Goal: Find specific page/section: Find specific page/section

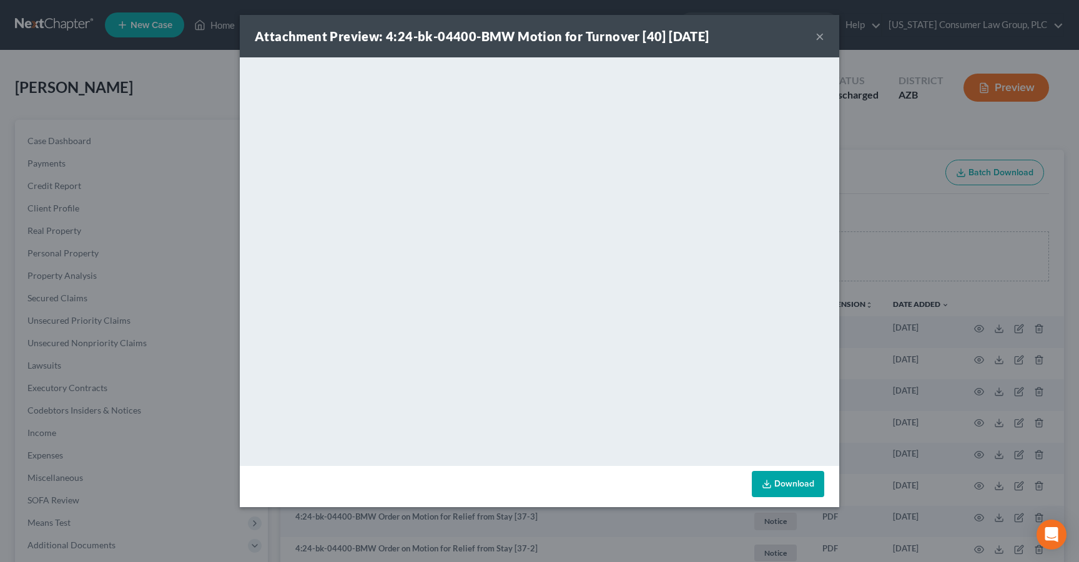
scroll to position [157, 0]
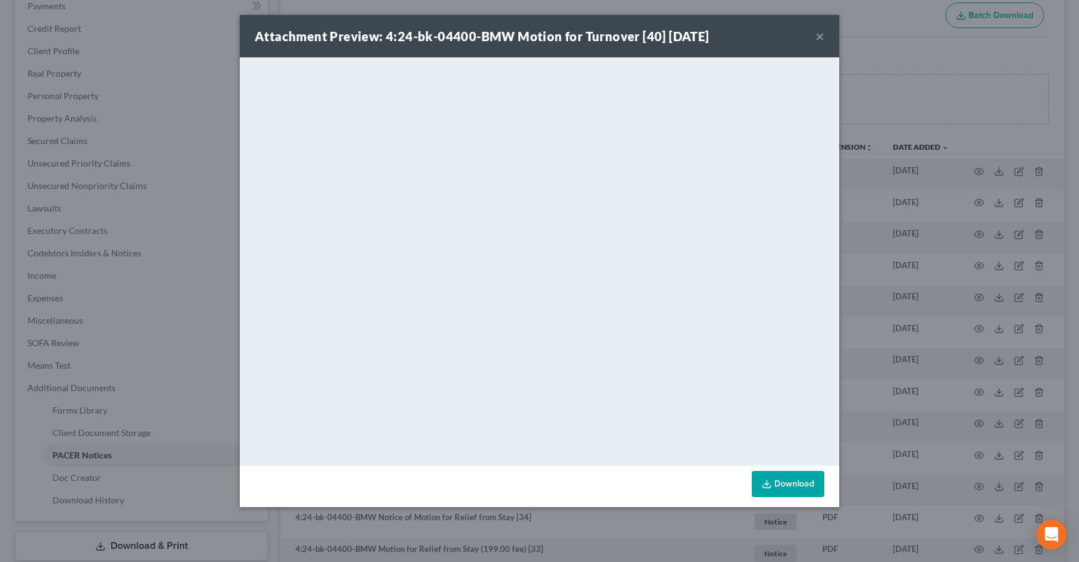
click at [817, 36] on button "×" at bounding box center [819, 36] width 9 height 15
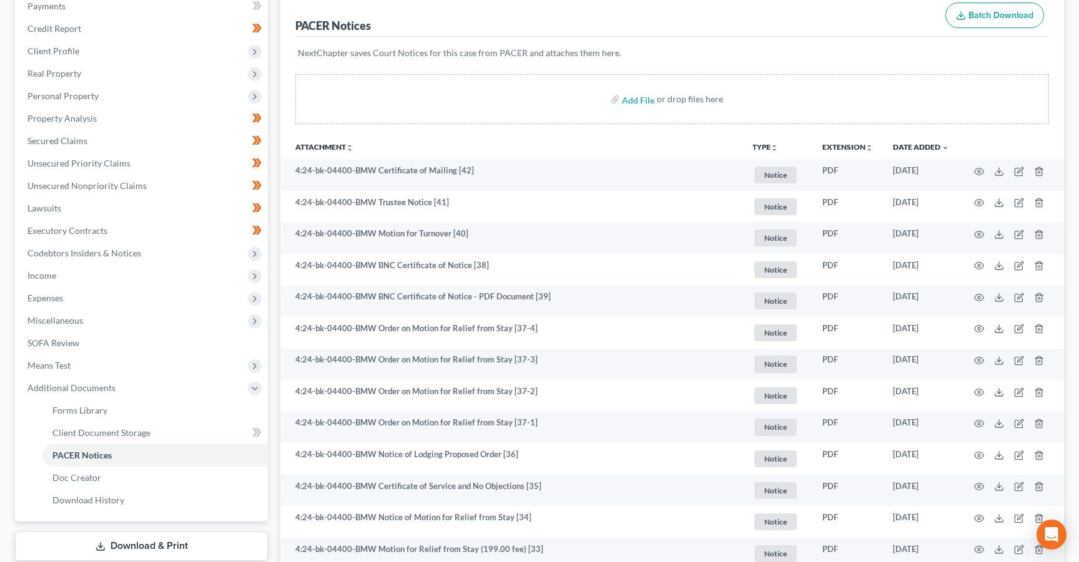
scroll to position [0, 0]
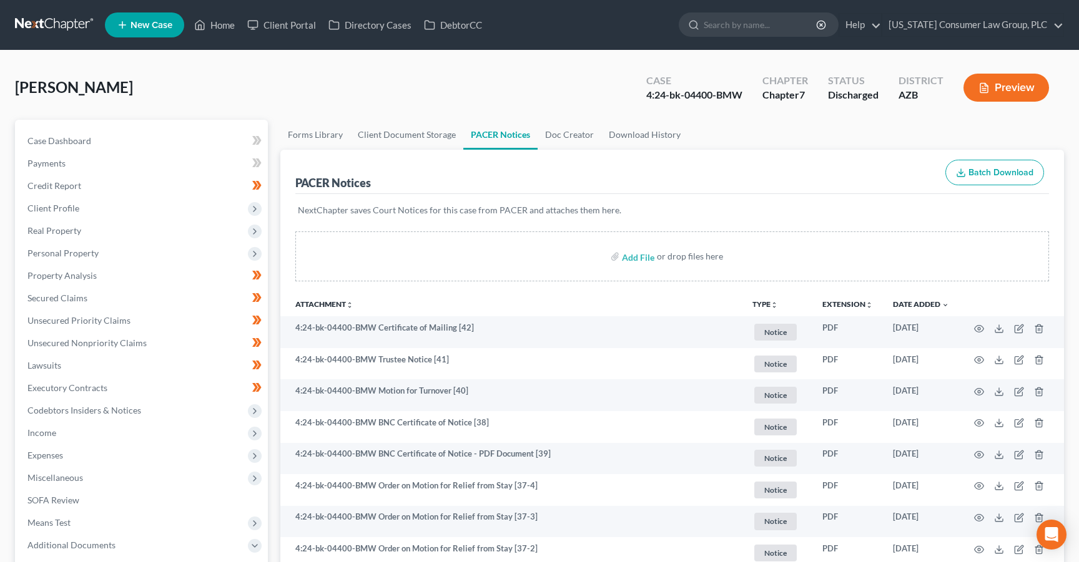
click at [42, 25] on link at bounding box center [55, 25] width 80 height 22
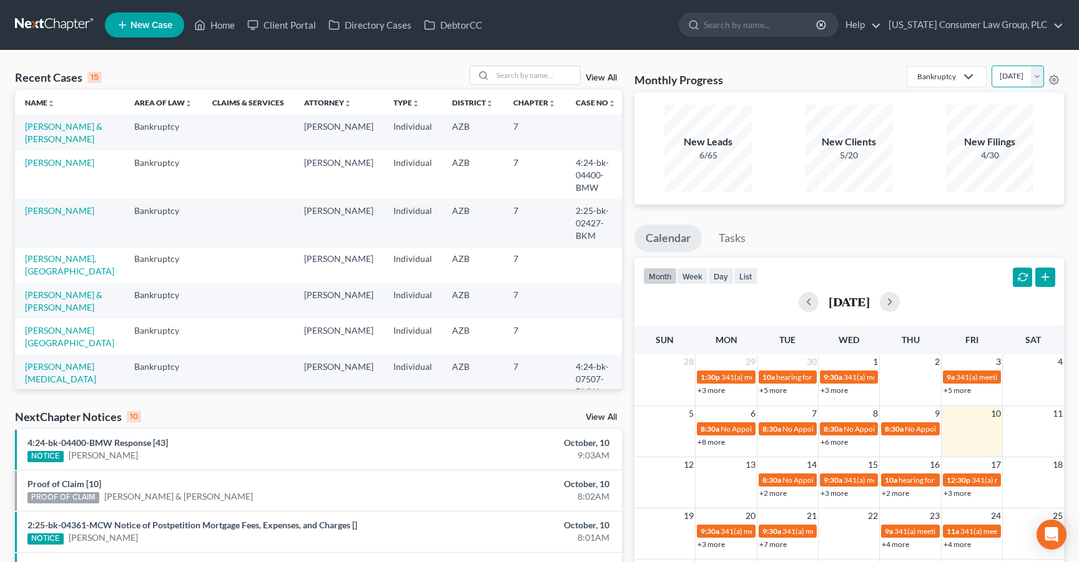
click at [991, 80] on select "October 2025 September 2025 August 2025 July 2025 June 2025 May 2025 April 2025…" at bounding box center [1017, 77] width 52 height 22
click at [991, 66] on select "October 2025 September 2025 August 2025 July 2025 June 2025 May 2025 April 2025…" at bounding box center [1017, 77] width 52 height 22
click at [991, 76] on select "October 2025 September 2025 August 2025 July 2025 June 2025 May 2025 April 2025…" at bounding box center [1017, 77] width 52 height 22
click at [991, 66] on select "October 2025 September 2025 August 2025 July 2025 June 2025 May 2025 April 2025…" at bounding box center [1017, 77] width 52 height 22
click at [991, 81] on select "October 2025 September 2025 August 2025 July 2025 June 2025 May 2025 April 2025…" at bounding box center [1017, 77] width 52 height 22
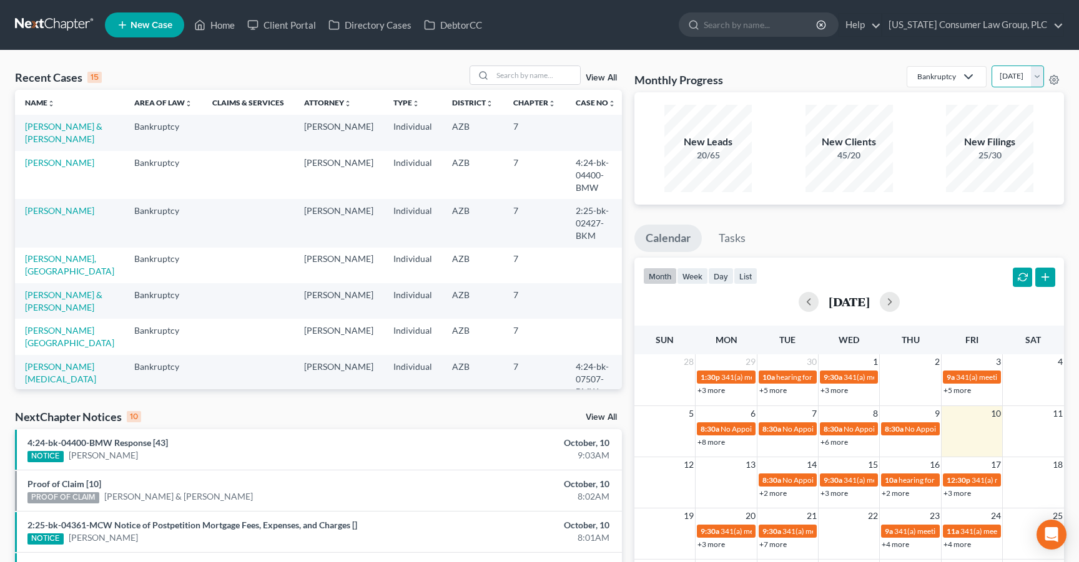
click at [991, 66] on select "October 2025 September 2025 August 2025 July 2025 June 2025 May 2025 April 2025…" at bounding box center [1017, 77] width 52 height 22
click at [991, 84] on select "October 2025 September 2025 August 2025 July 2025 June 2025 May 2025 April 2025…" at bounding box center [1017, 77] width 52 height 22
click at [991, 66] on select "October 2025 September 2025 August 2025 July 2025 June 2025 May 2025 April 2025…" at bounding box center [1017, 77] width 52 height 22
click at [991, 76] on select "October 2025 September 2025 August 2025 July 2025 June 2025 May 2025 April 2025…" at bounding box center [1017, 77] width 52 height 22
select select "1"
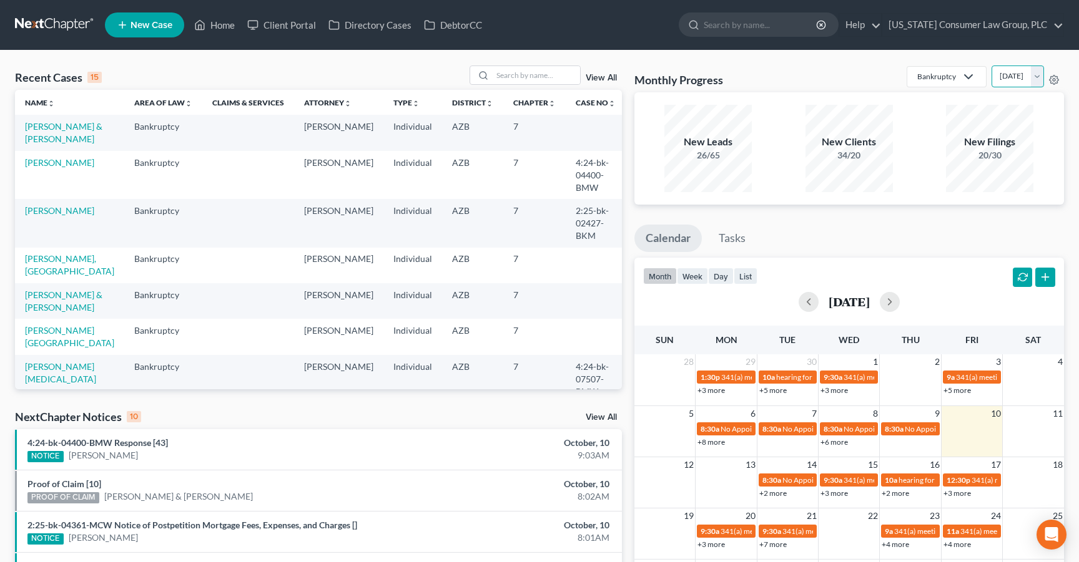
click at [991, 66] on select "October 2025 September 2025 August 2025 July 2025 June 2025 May 2025 April 2025…" at bounding box center [1017, 77] width 52 height 22
